Goal: Task Accomplishment & Management: Use online tool/utility

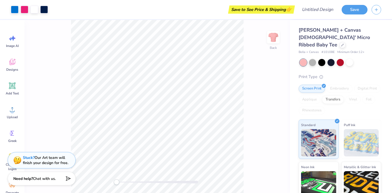
click at [325, 41] on div "[PERSON_NAME] + Canvas [DEMOGRAPHIC_DATA]' Micro Ribbed Baby Tee" at bounding box center [340, 37] width 83 height 22
click at [342, 43] on icon at bounding box center [343, 44] width 2 height 2
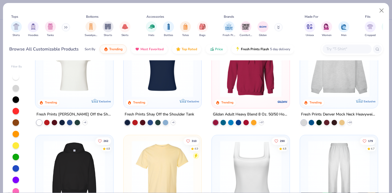
scroll to position [52, 0]
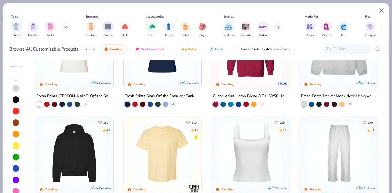
click at [249, 78] on div at bounding box center [251, 49] width 72 height 70
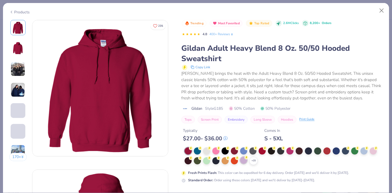
click at [243, 162] on div at bounding box center [243, 159] width 7 height 7
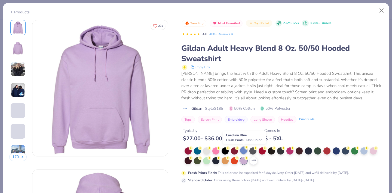
click at [244, 151] on div at bounding box center [243, 150] width 7 height 7
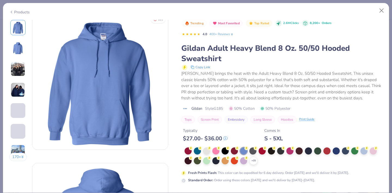
scroll to position [8, 0]
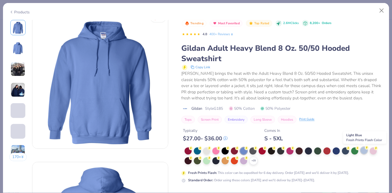
click at [364, 151] on div at bounding box center [364, 150] width 7 height 7
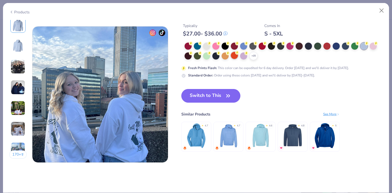
scroll to position [912, 0]
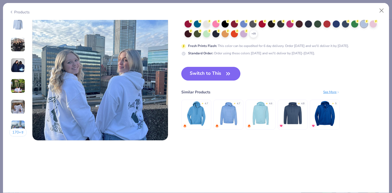
click at [214, 76] on button "Switch to This" at bounding box center [211, 74] width 59 height 14
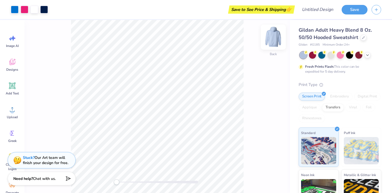
click at [271, 44] on img at bounding box center [274, 37] width 22 height 22
click at [275, 37] on img at bounding box center [274, 37] width 22 height 22
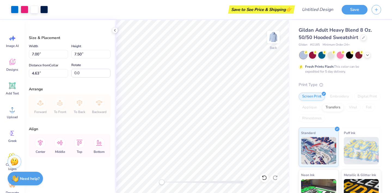
type input "4.09"
click at [273, 38] on img at bounding box center [274, 37] width 22 height 22
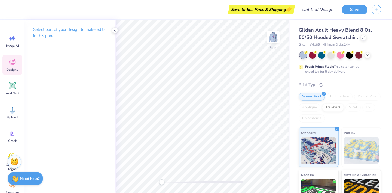
click at [12, 67] on div "Designs" at bounding box center [12, 65] width 20 height 20
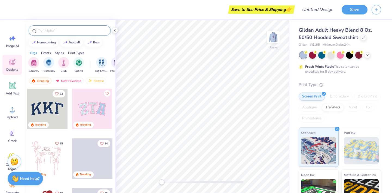
click at [58, 31] on input "text" at bounding box center [73, 30] width 70 height 5
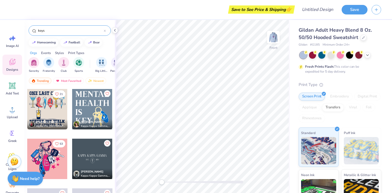
scroll to position [179, 0]
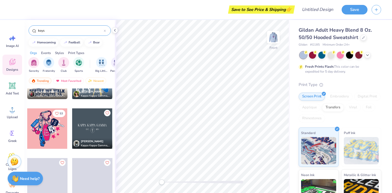
type input "keys"
click at [51, 134] on div at bounding box center [47, 128] width 40 height 40
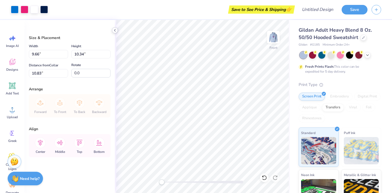
click at [115, 30] on icon at bounding box center [115, 30] width 4 height 4
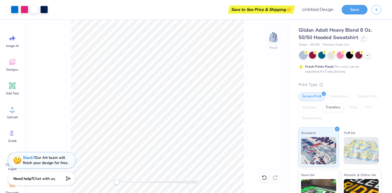
type input "12.14"
type input "13.01"
type input "8.89"
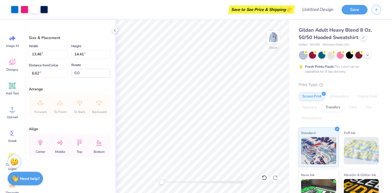
type input "13.46"
type input "14.41"
type input "6.62"
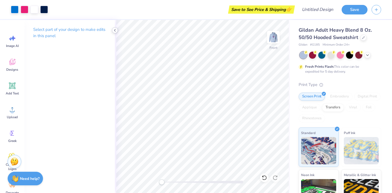
click at [114, 29] on icon at bounding box center [115, 30] width 4 height 4
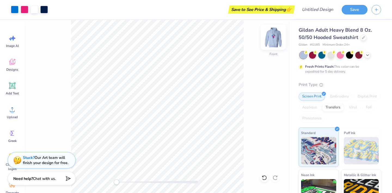
click at [274, 39] on img at bounding box center [274, 37] width 22 height 22
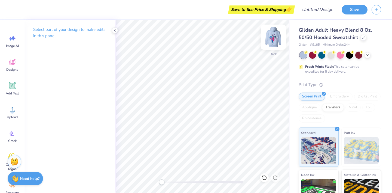
click at [277, 36] on img at bounding box center [274, 37] width 22 height 22
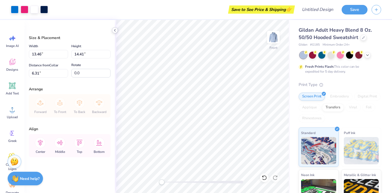
click at [115, 30] on polyline at bounding box center [114, 30] width 1 height 2
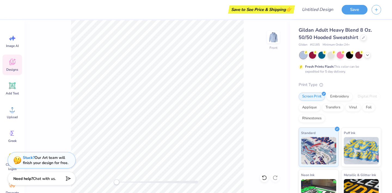
click at [16, 67] on div "Designs" at bounding box center [12, 65] width 20 height 20
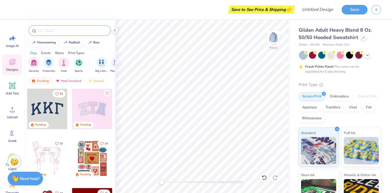
click at [72, 32] on input "text" at bounding box center [73, 30] width 70 height 5
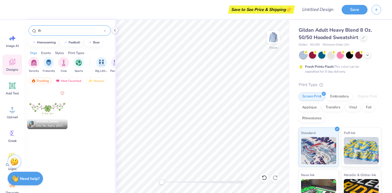
type input "t"
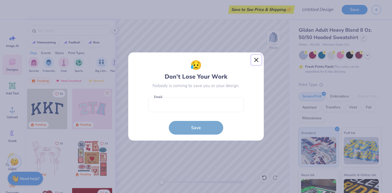
click at [255, 59] on button "Close" at bounding box center [257, 60] width 10 height 10
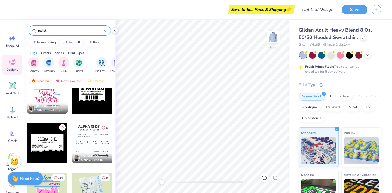
scroll to position [0, 0]
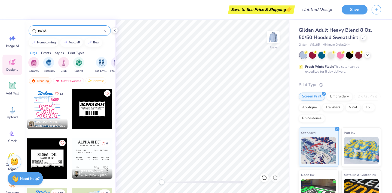
type input "recipt"
click at [78, 158] on div at bounding box center [92, 158] width 40 height 40
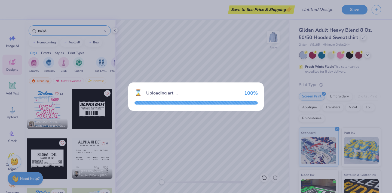
click at [114, 31] on div "⌛ Uploading art ... 100 %" at bounding box center [196, 96] width 392 height 193
